Goal: Check status: Check status

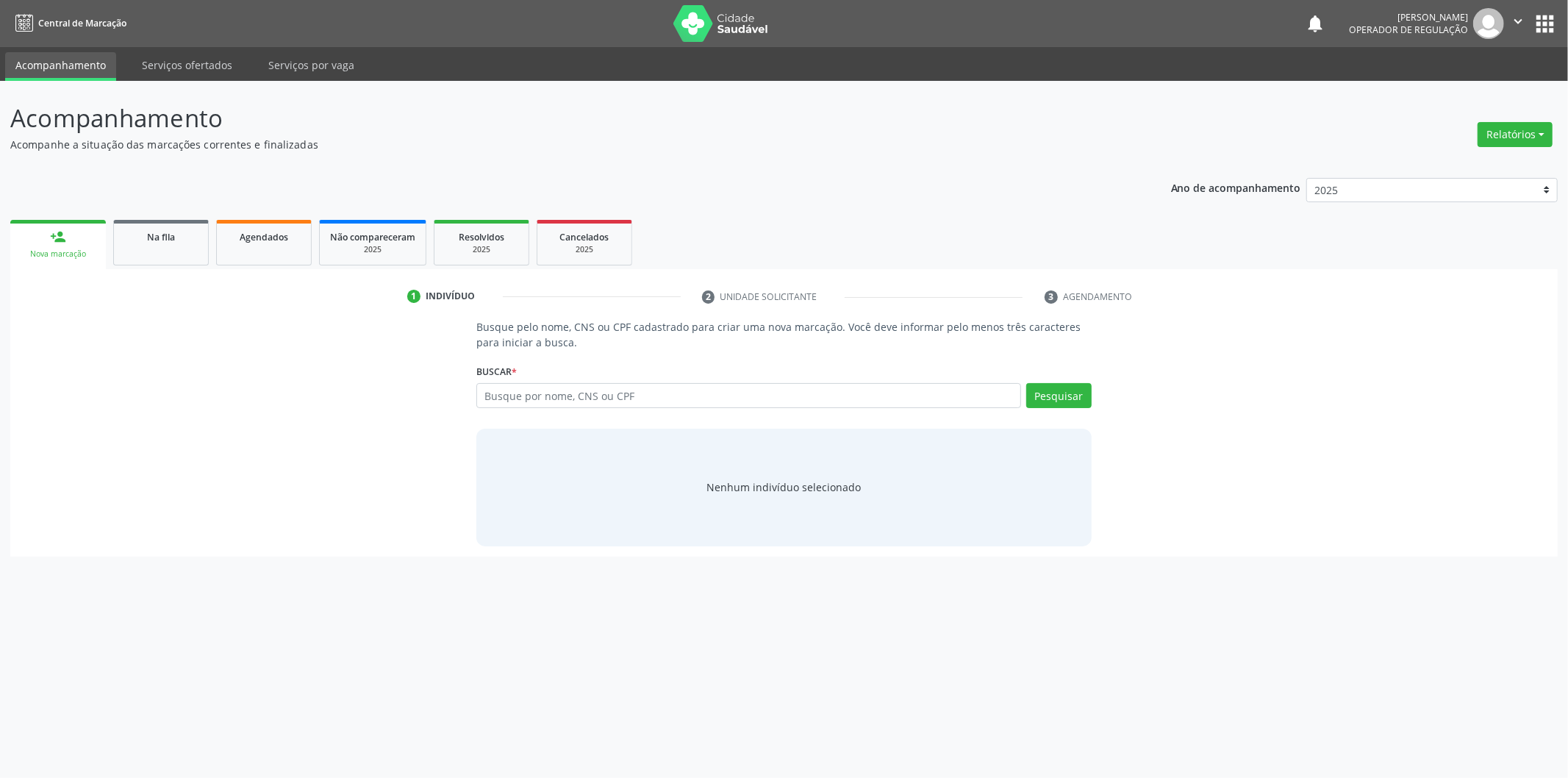
type input "m"
type input "d"
type input "708007351250626"
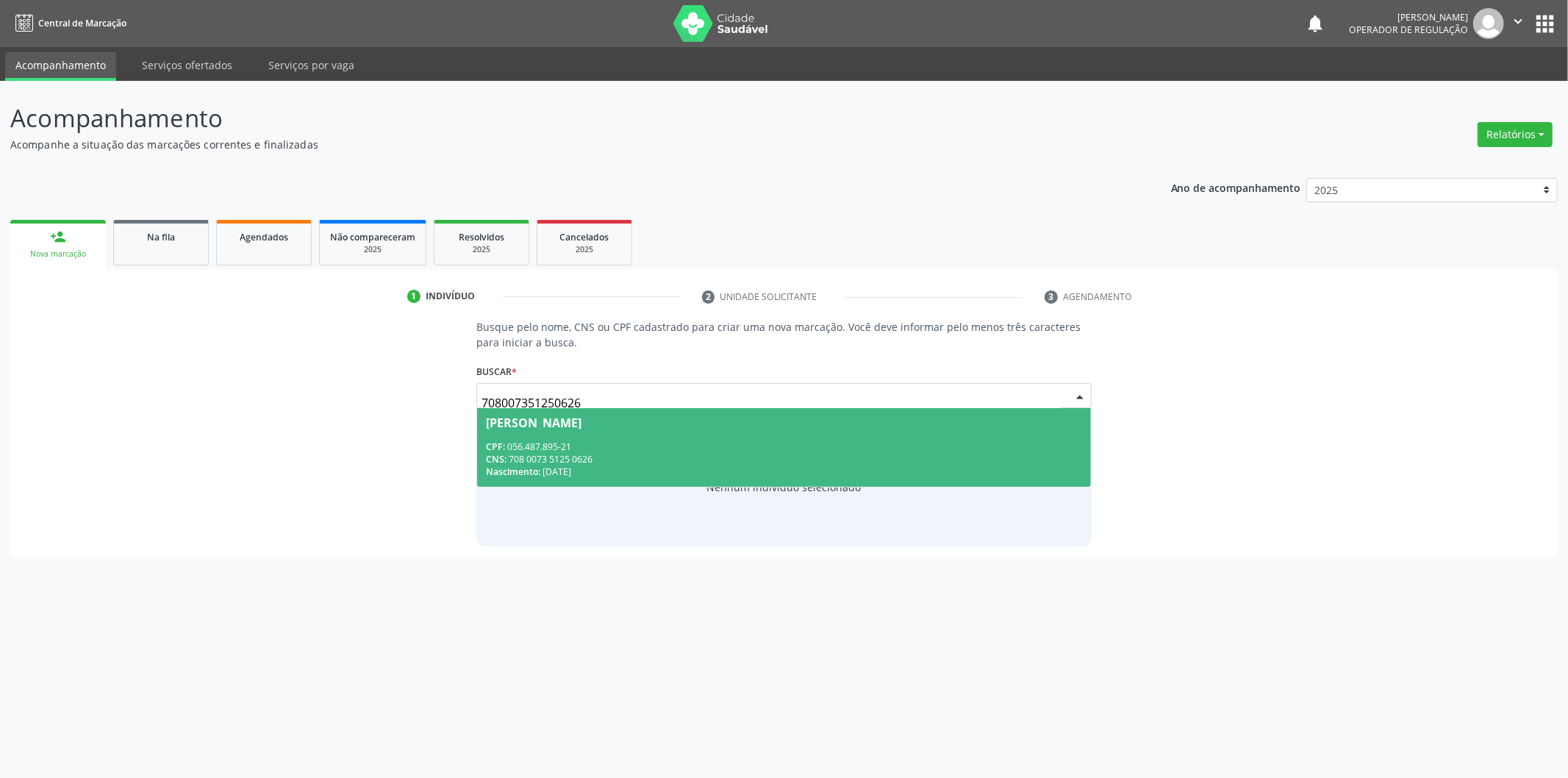
click at [946, 443] on div "CPF: 056.487.895-21" at bounding box center [784, 446] width 596 height 13
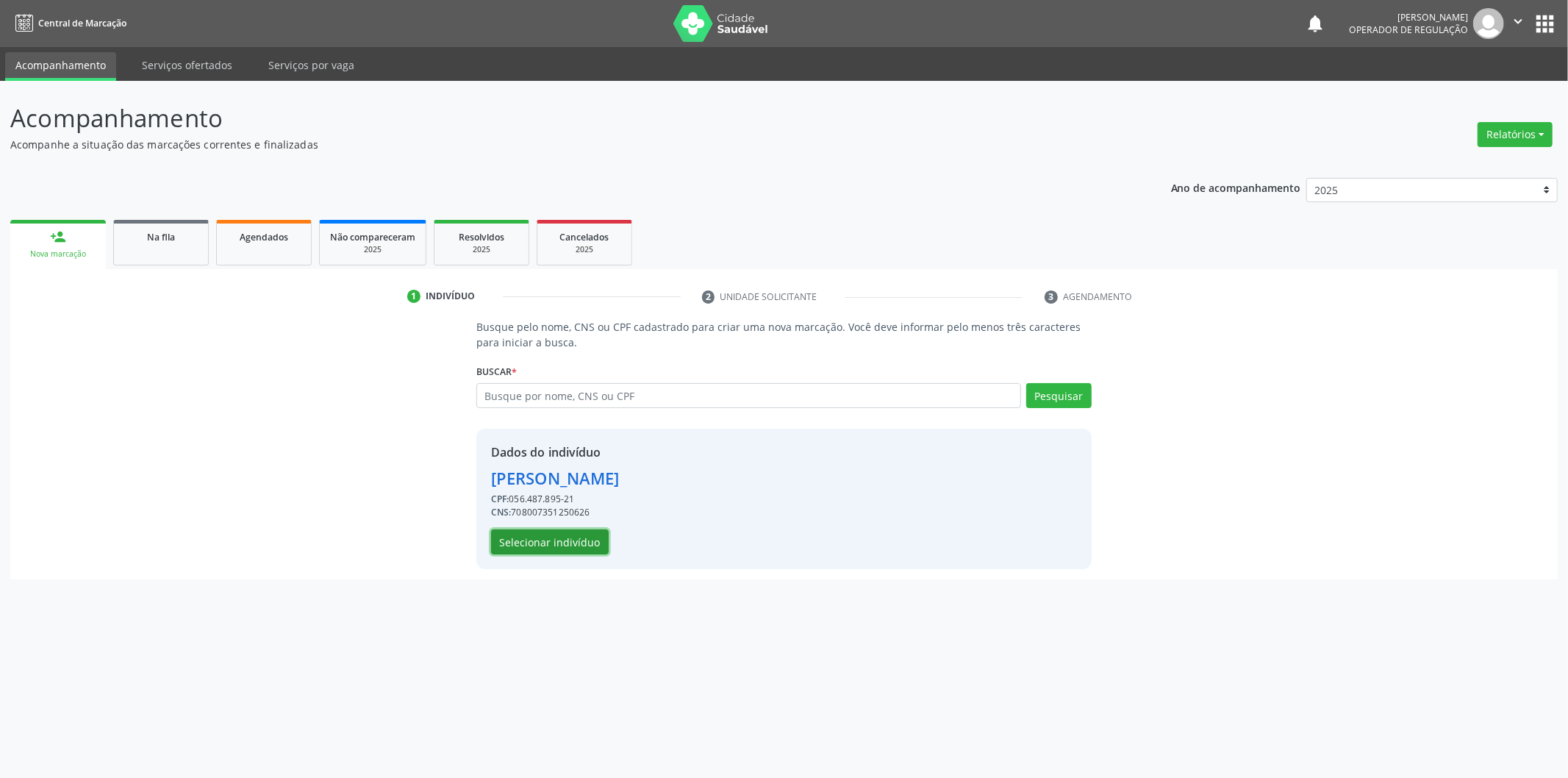
click at [502, 543] on button "Selecionar indivíduo" at bounding box center [550, 542] width 118 height 25
